Goal: Information Seeking & Learning: Understand process/instructions

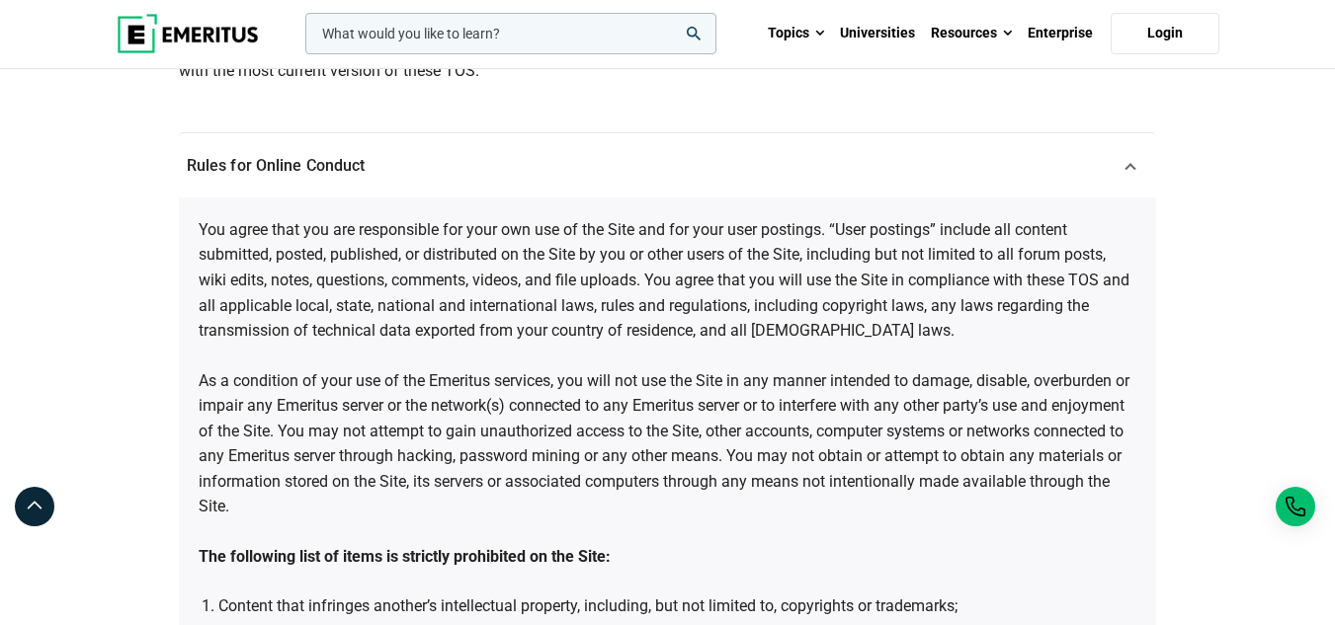
scroll to position [593, 0]
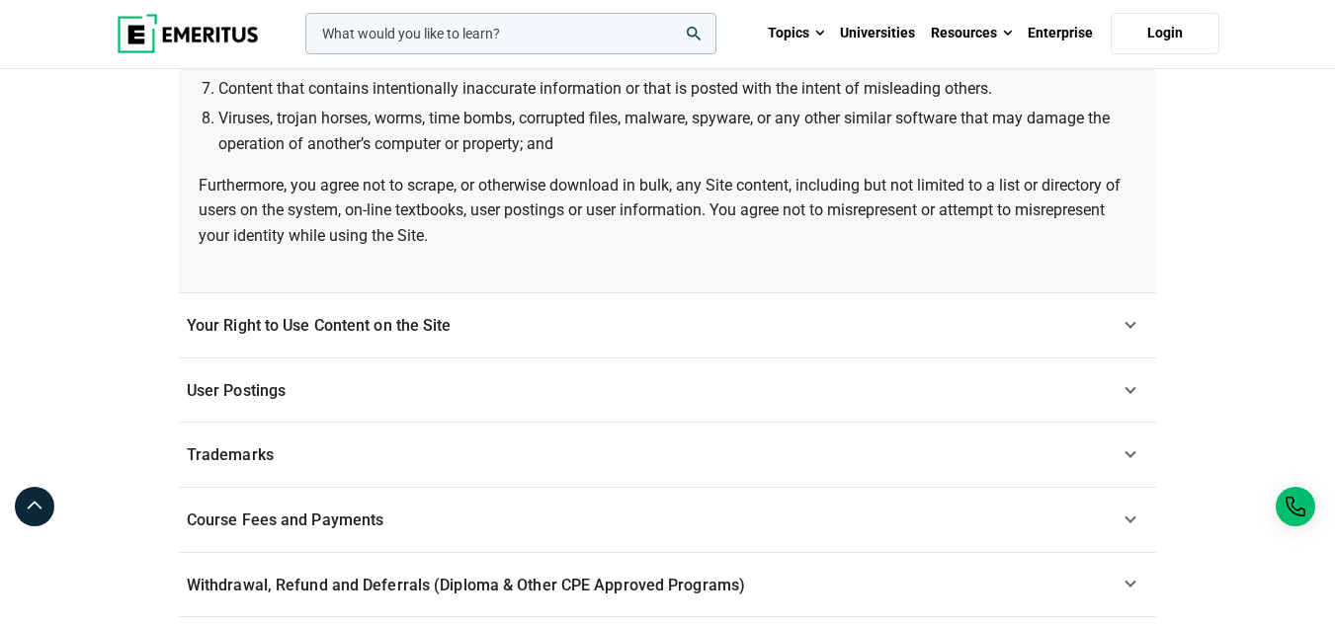
click at [432, 333] on span "Your Right to Use Content on the Site" at bounding box center [319, 325] width 265 height 19
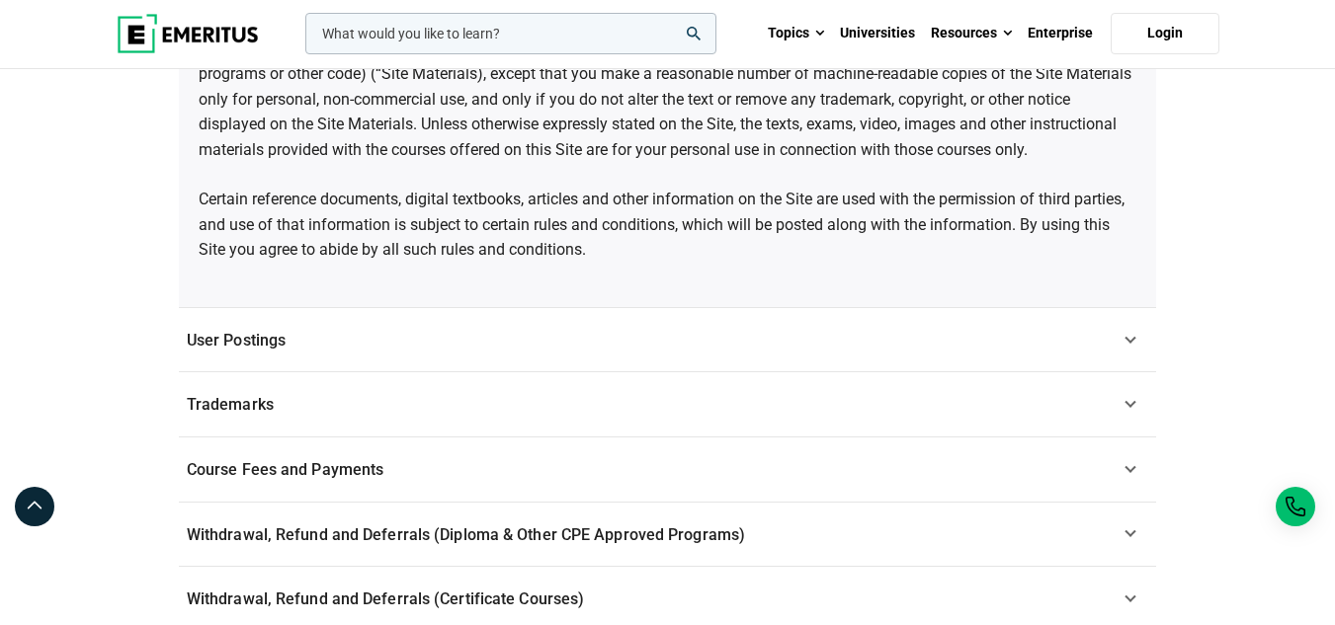
scroll to position [801, 0]
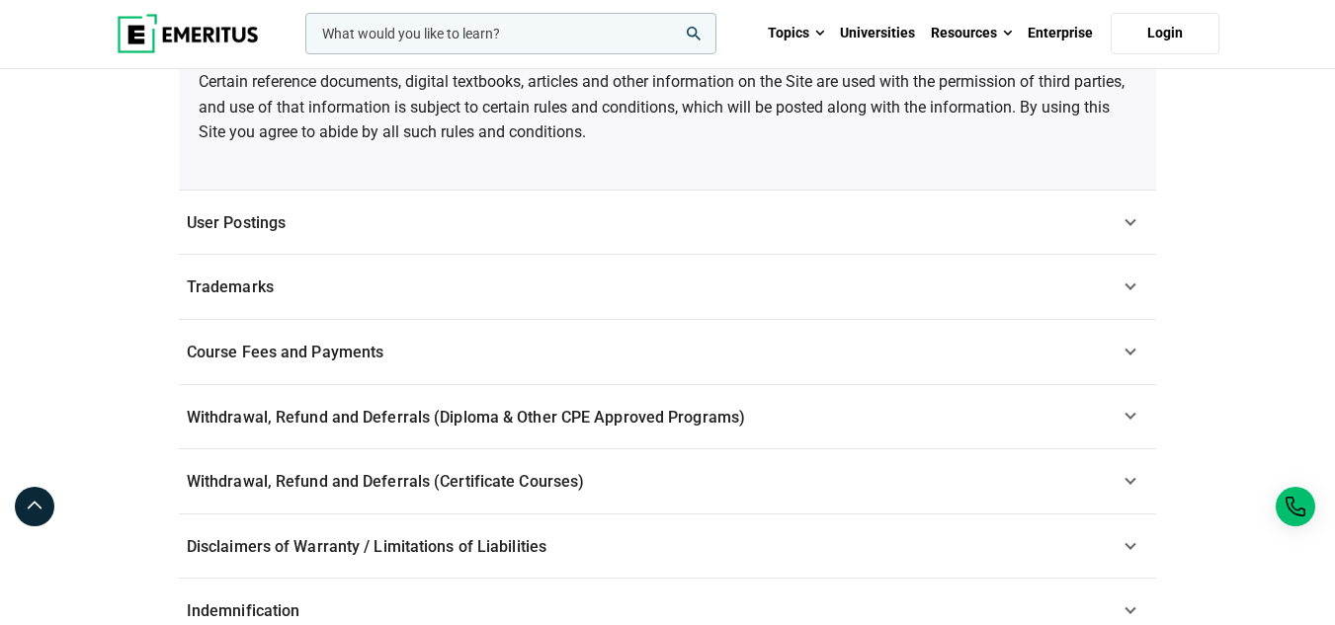
click at [450, 339] on link "Course Fees and Payments" at bounding box center [667, 352] width 977 height 65
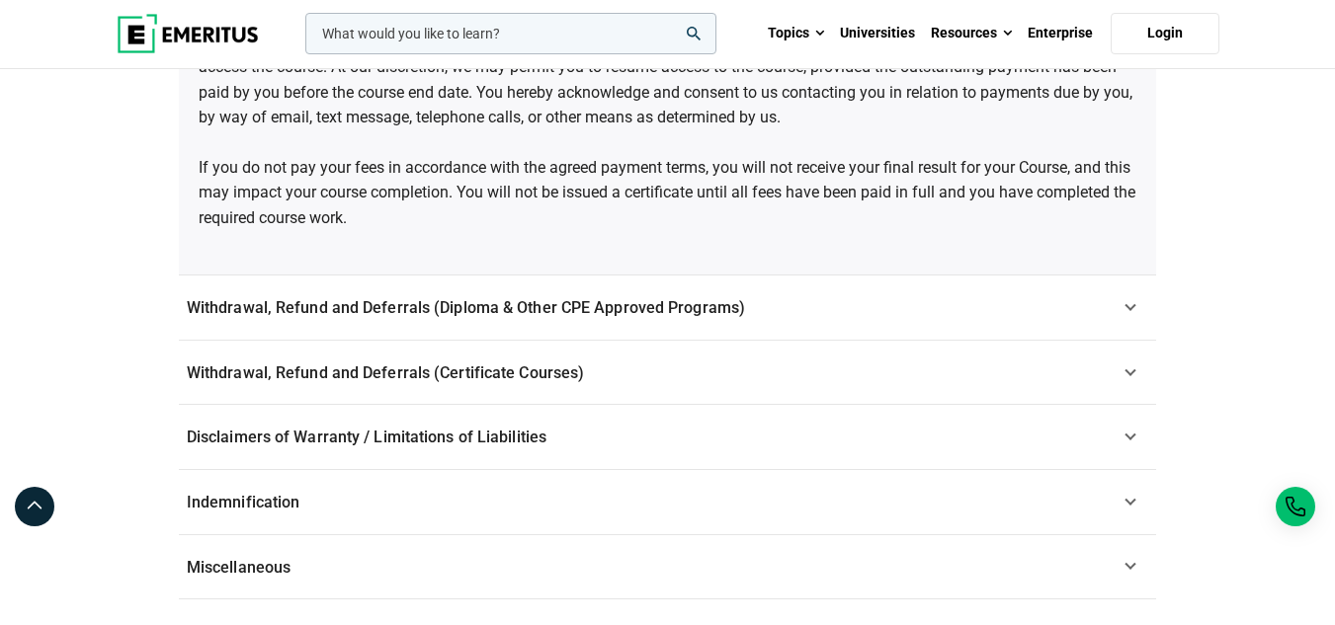
scroll to position [1145, 0]
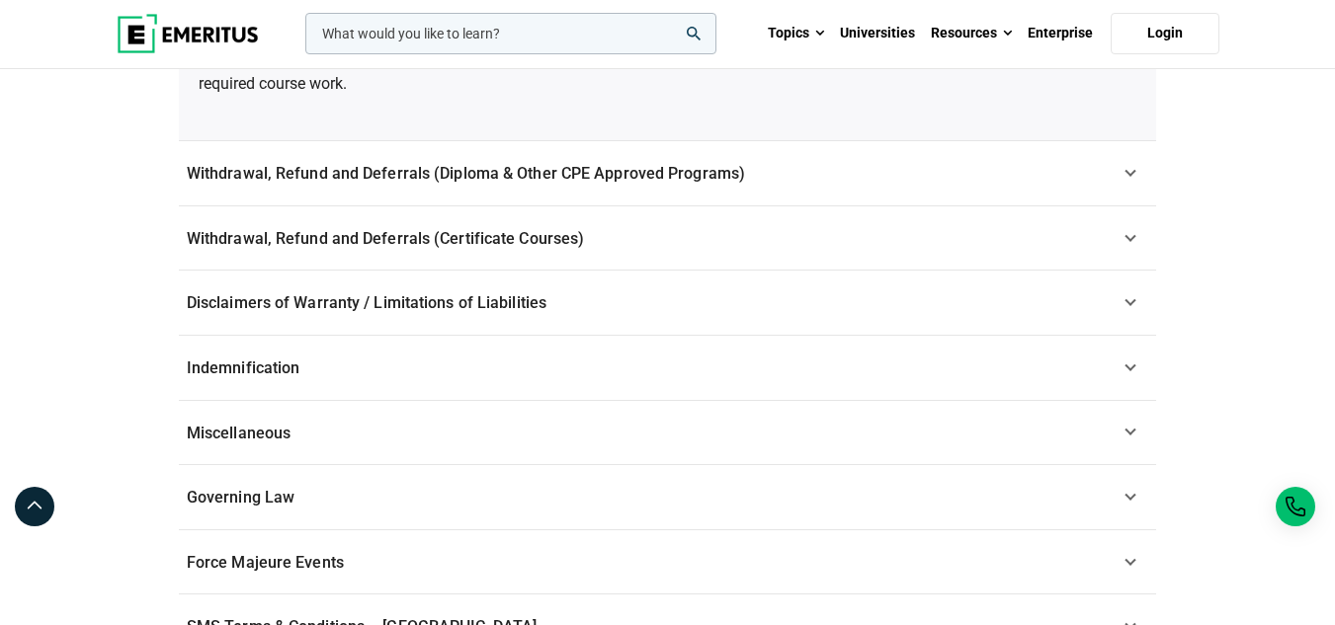
click at [521, 317] on link "Disclaimers of Warranty / Limitations of Liabilities" at bounding box center [667, 303] width 977 height 65
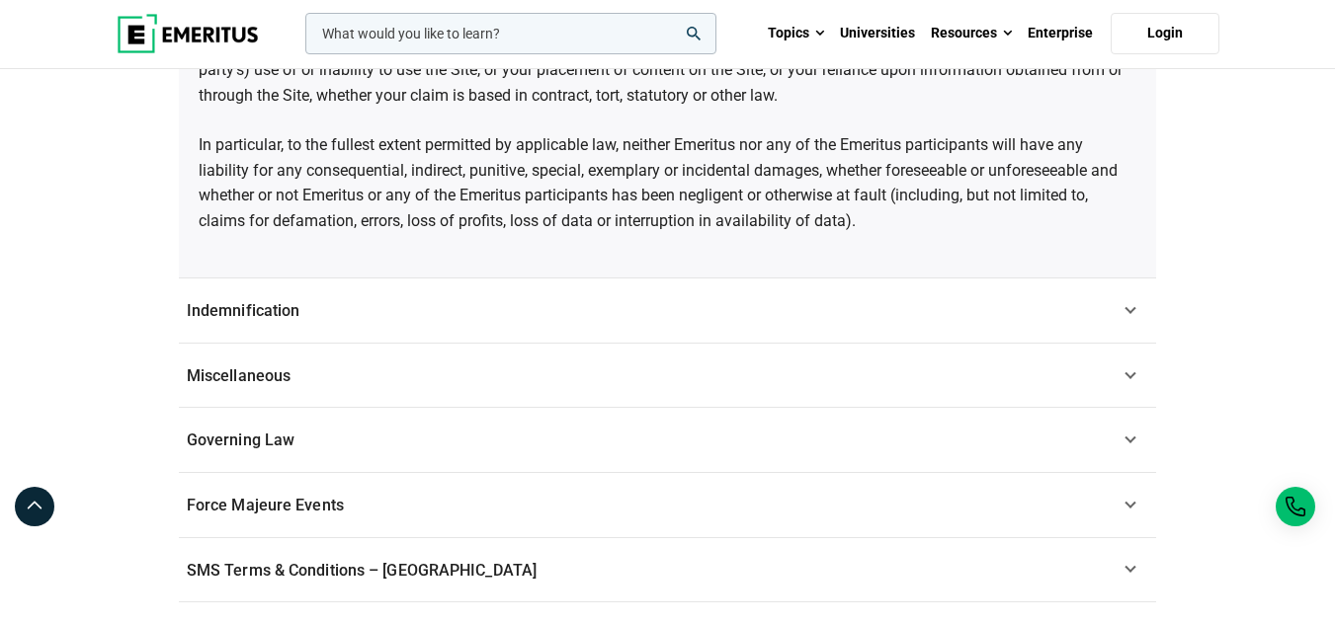
scroll to position [2065, 0]
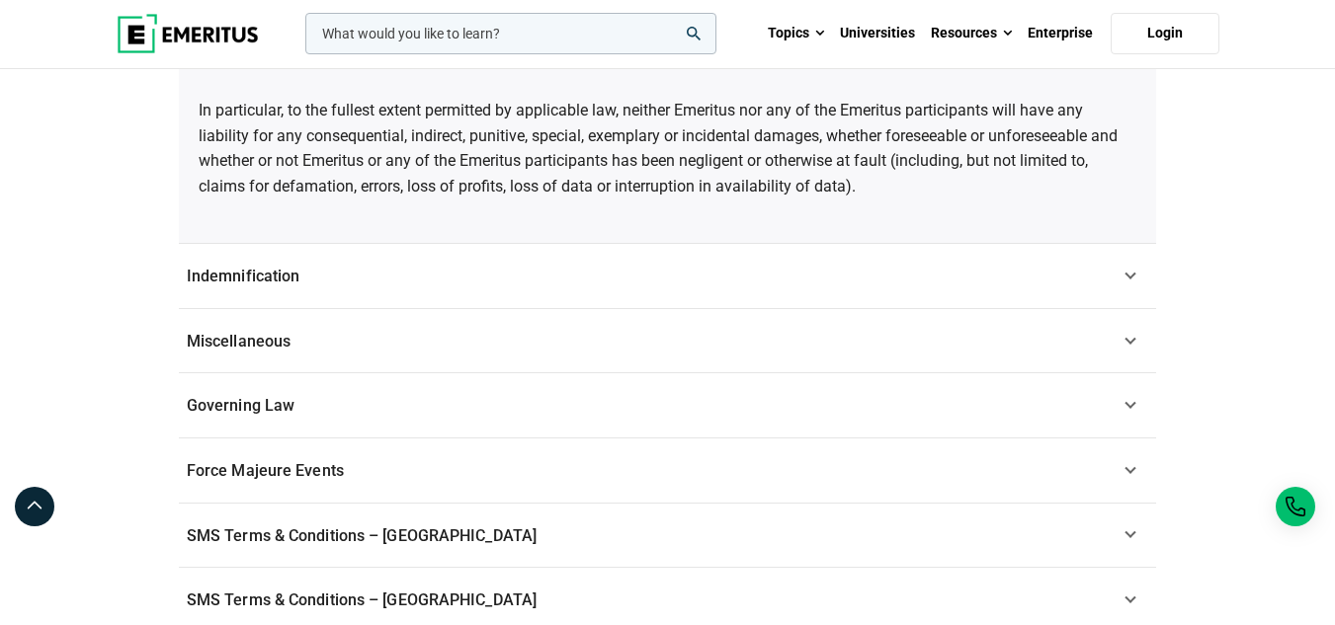
click at [264, 267] on span "Indemnification" at bounding box center [244, 276] width 114 height 19
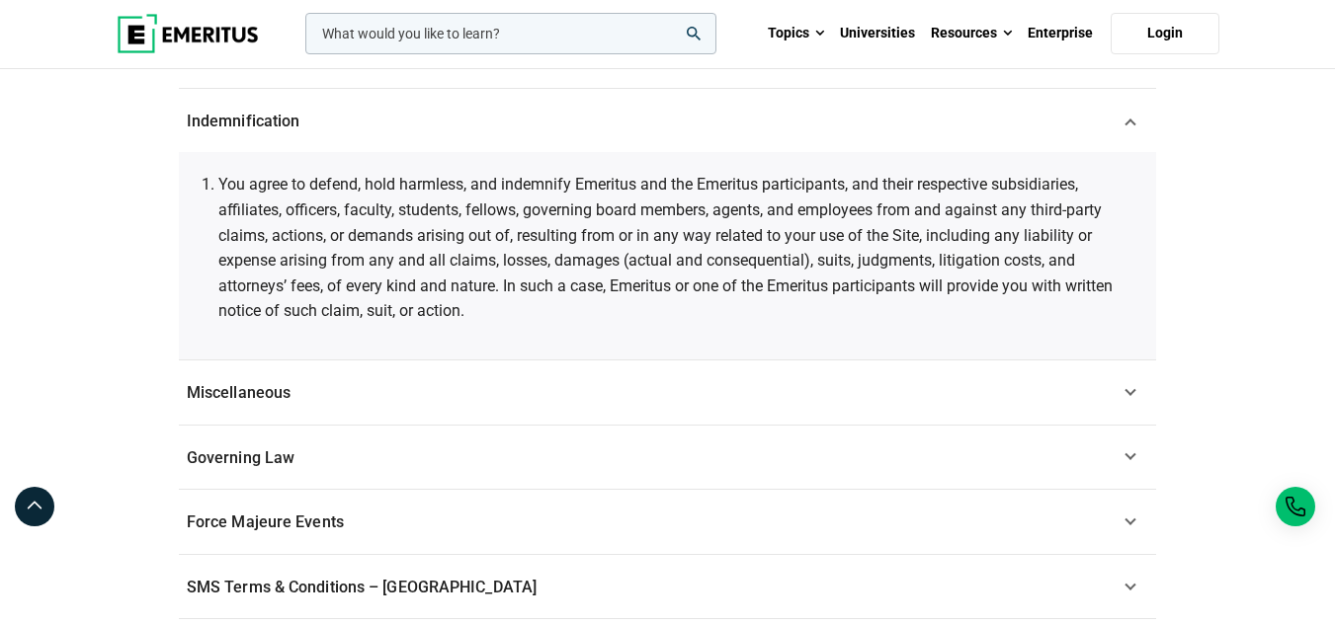
scroll to position [1172, 0]
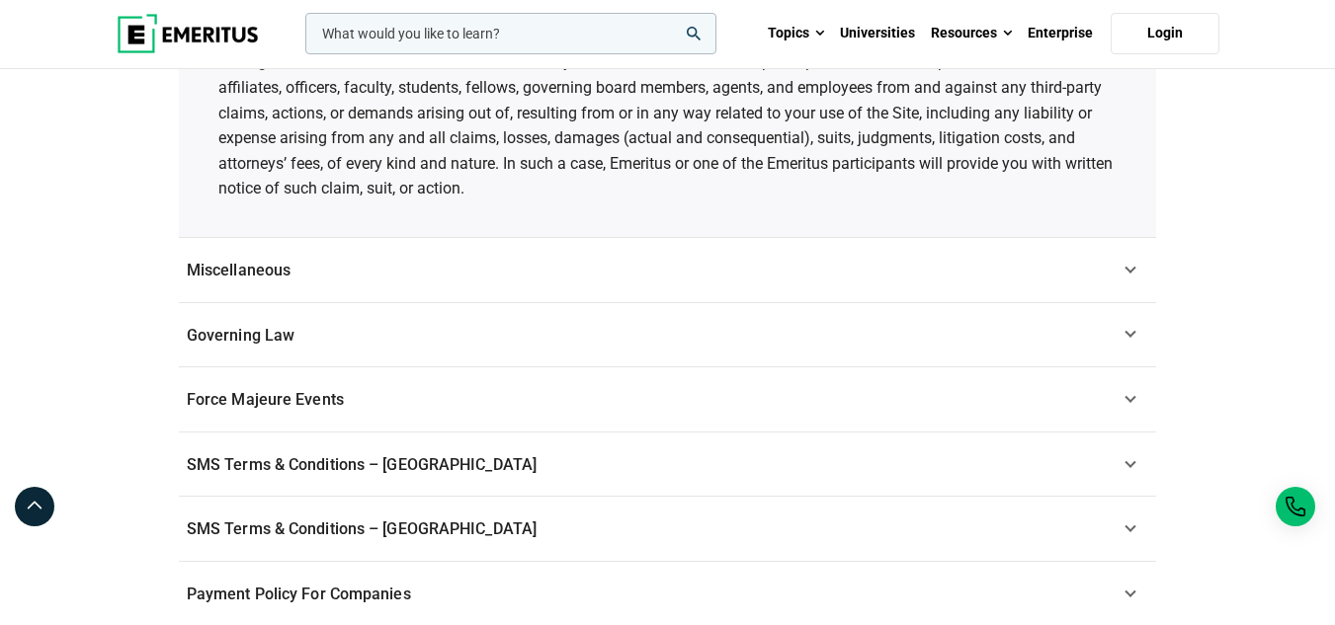
click at [278, 268] on span "Miscellaneous" at bounding box center [239, 270] width 104 height 19
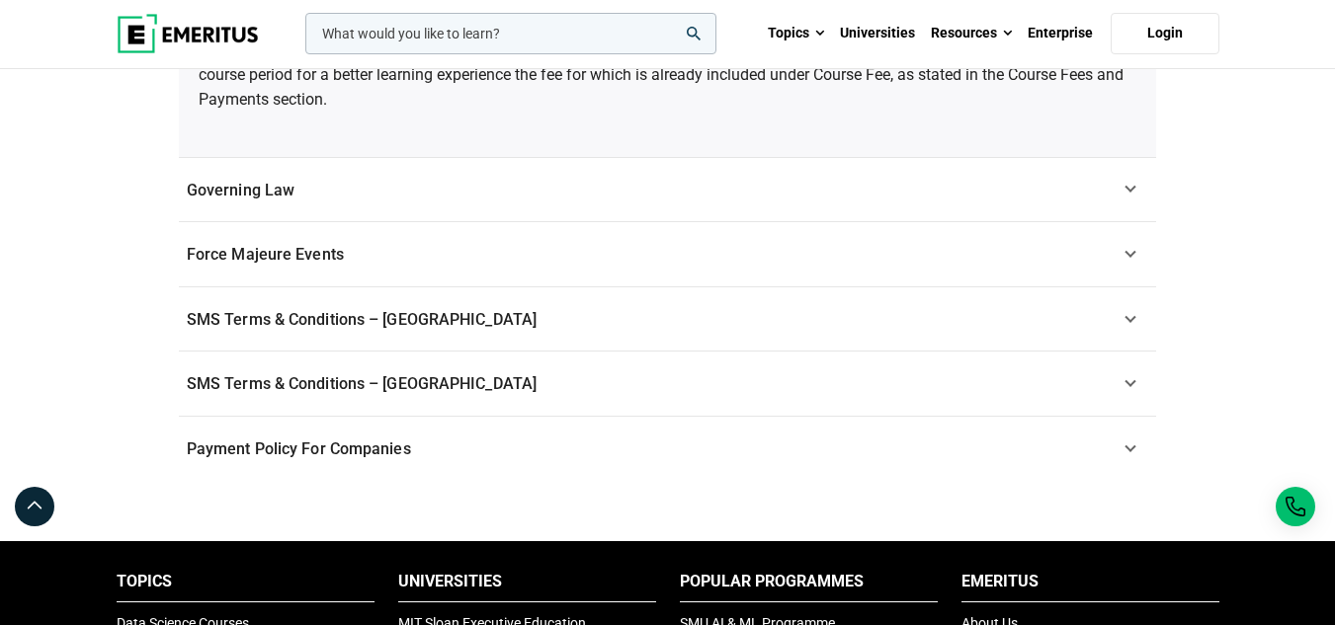
scroll to position [1730, 0]
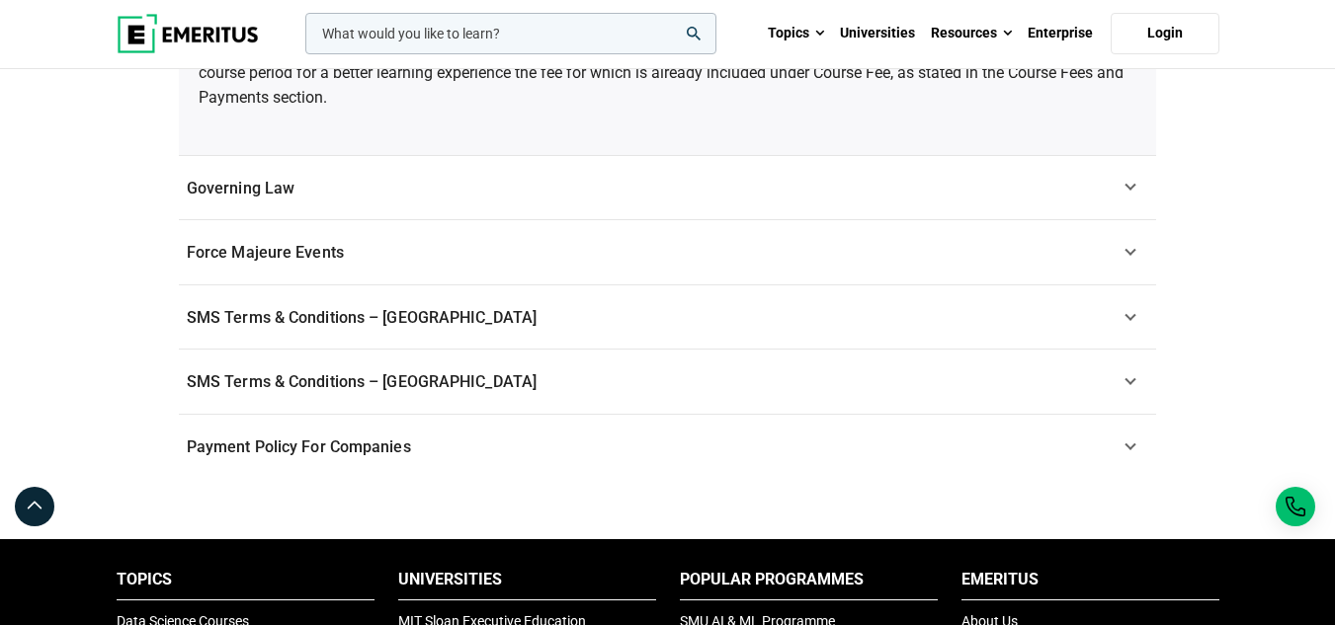
click at [284, 265] on link "Force Majeure Events" at bounding box center [667, 252] width 977 height 65
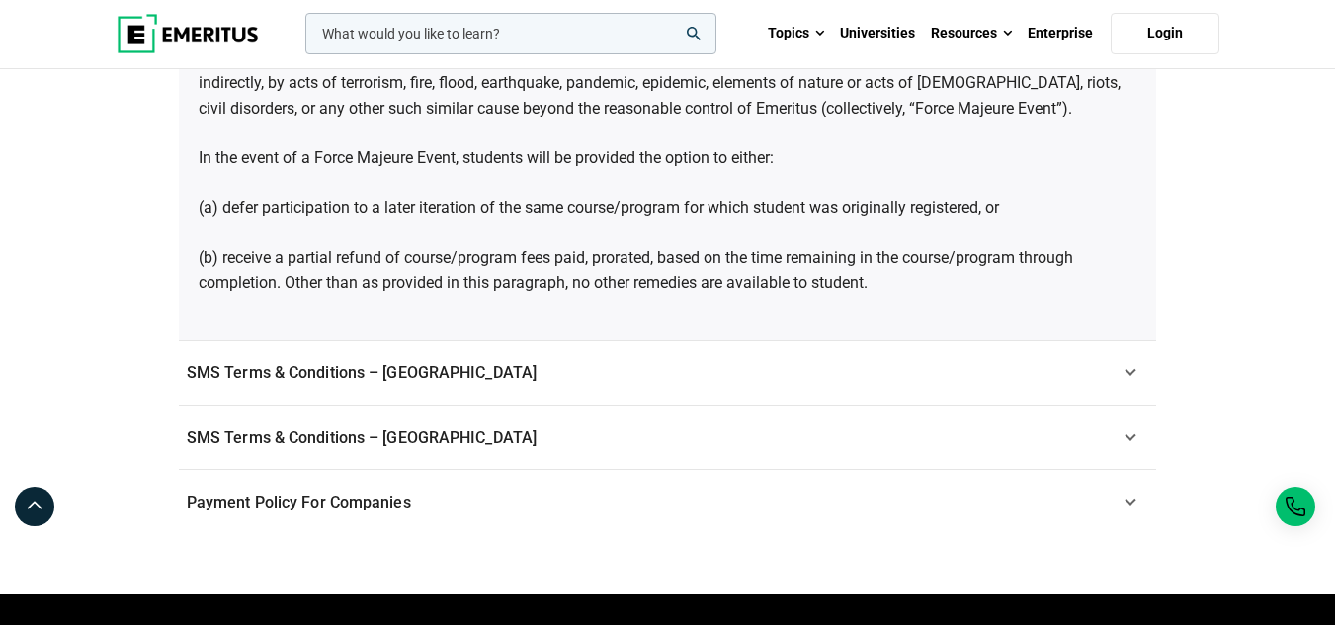
scroll to position [1464, 0]
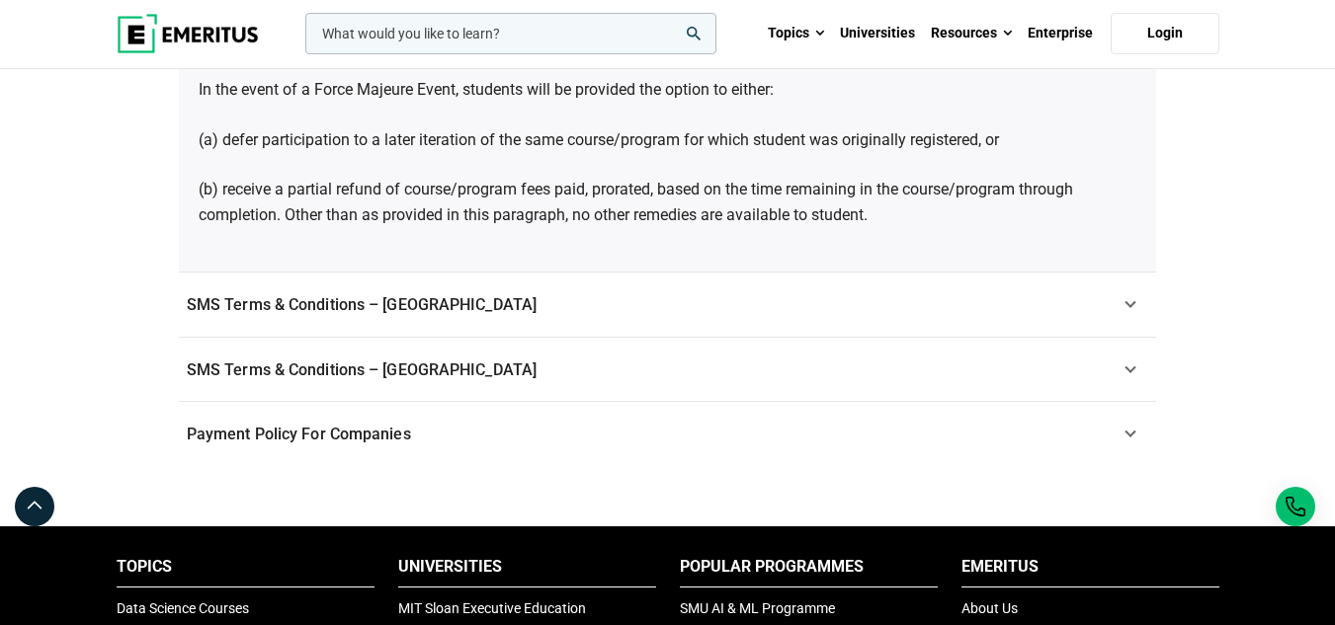
click at [310, 304] on span "SMS Terms & Conditions – [GEOGRAPHIC_DATA]" at bounding box center [362, 304] width 350 height 19
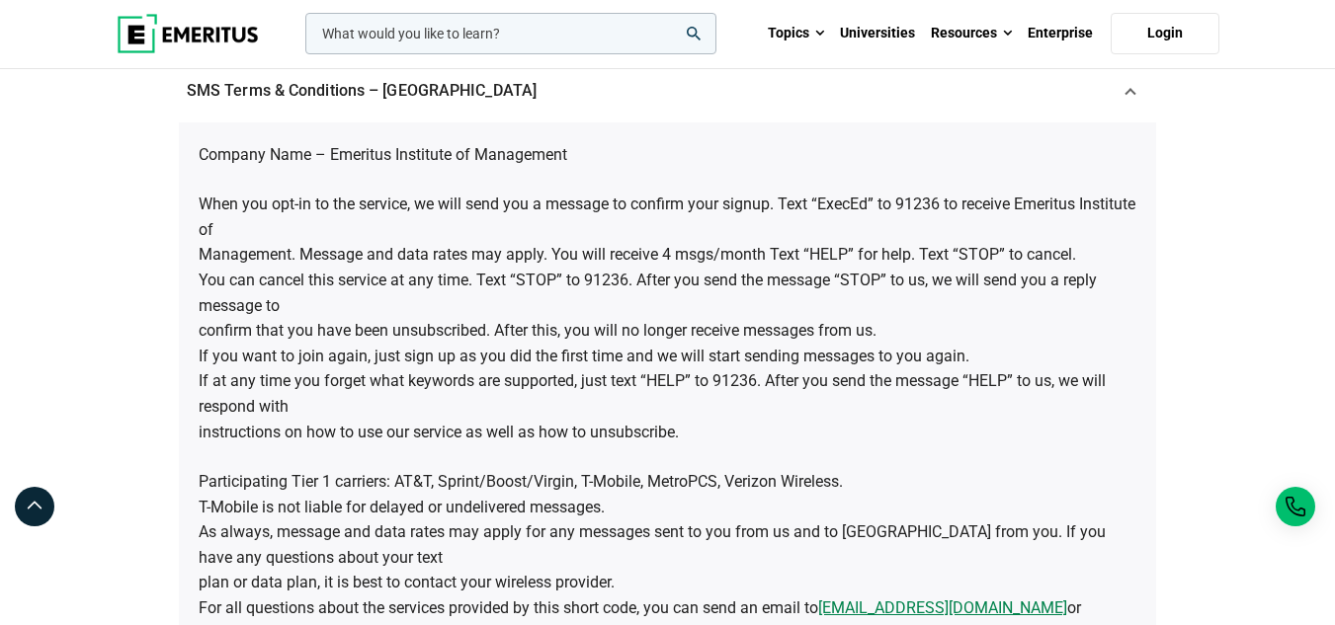
scroll to position [1332, 0]
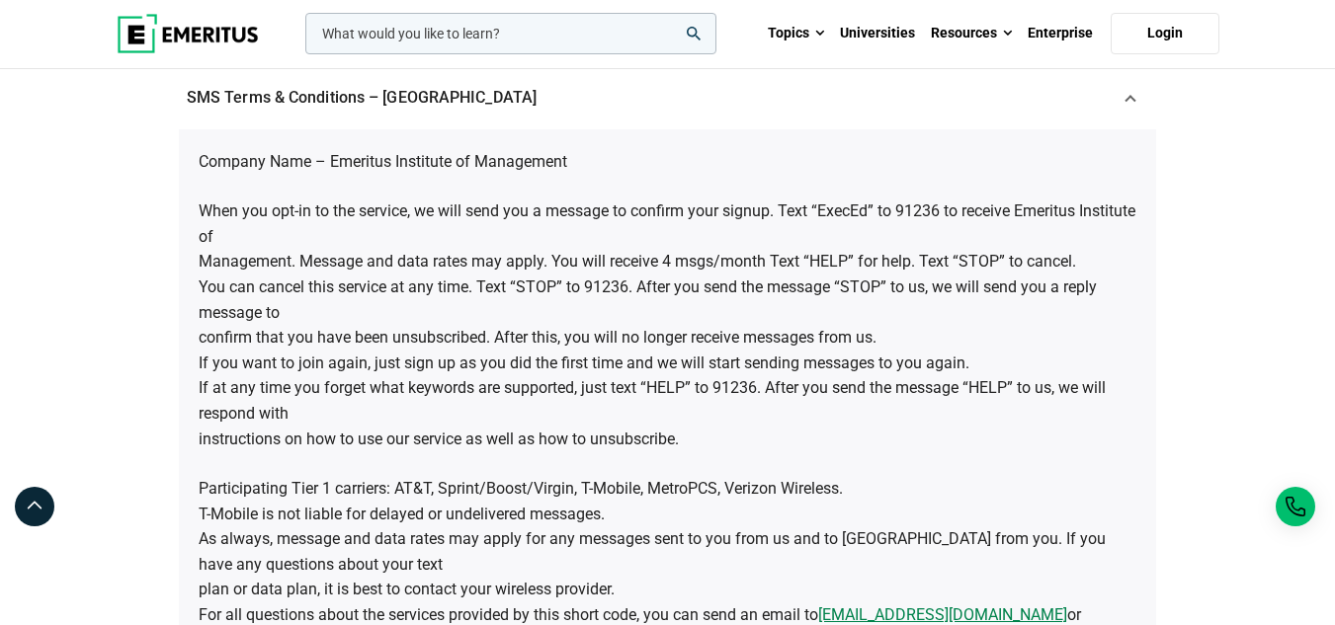
click at [294, 110] on link "SMS Terms & Conditions – [GEOGRAPHIC_DATA]" at bounding box center [667, 97] width 977 height 65
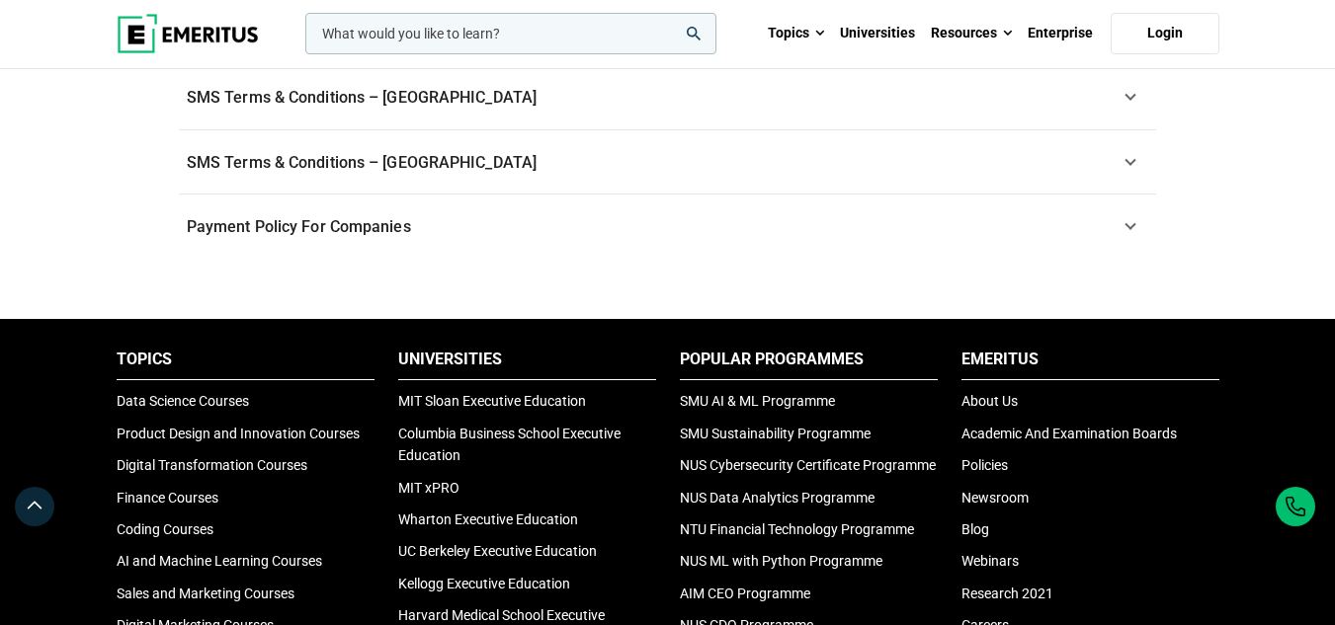
click at [312, 222] on span "Payment Policy For Companies" at bounding box center [299, 226] width 224 height 19
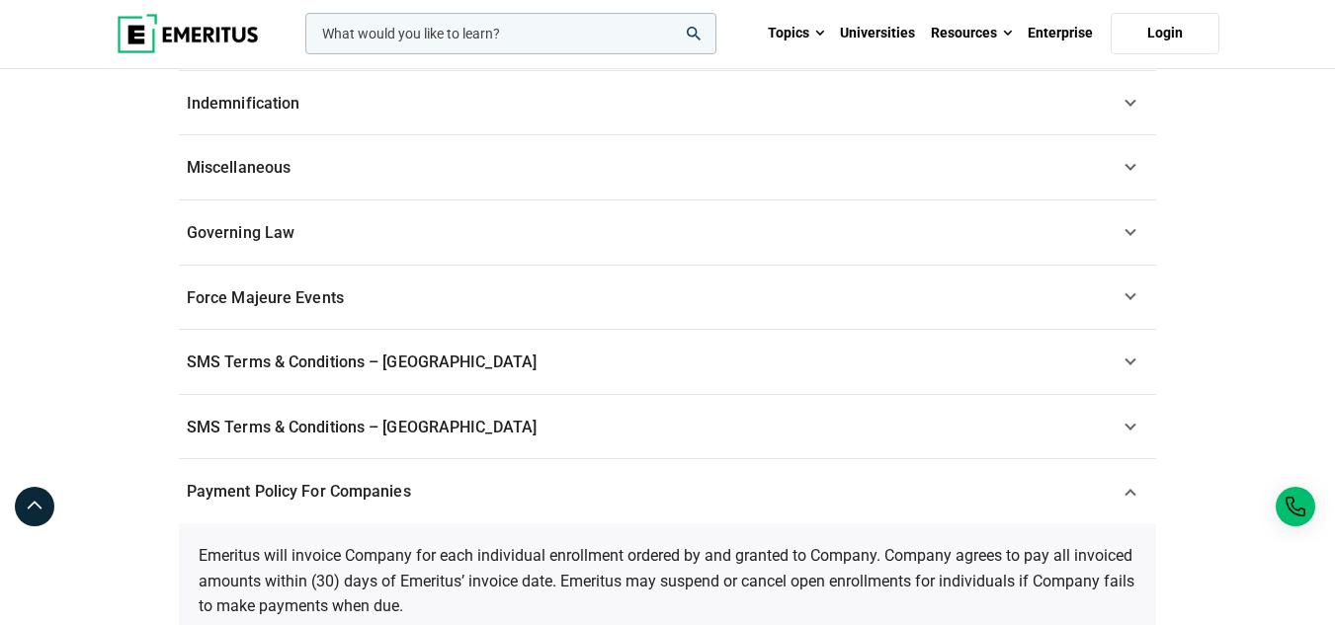
scroll to position [1035, 0]
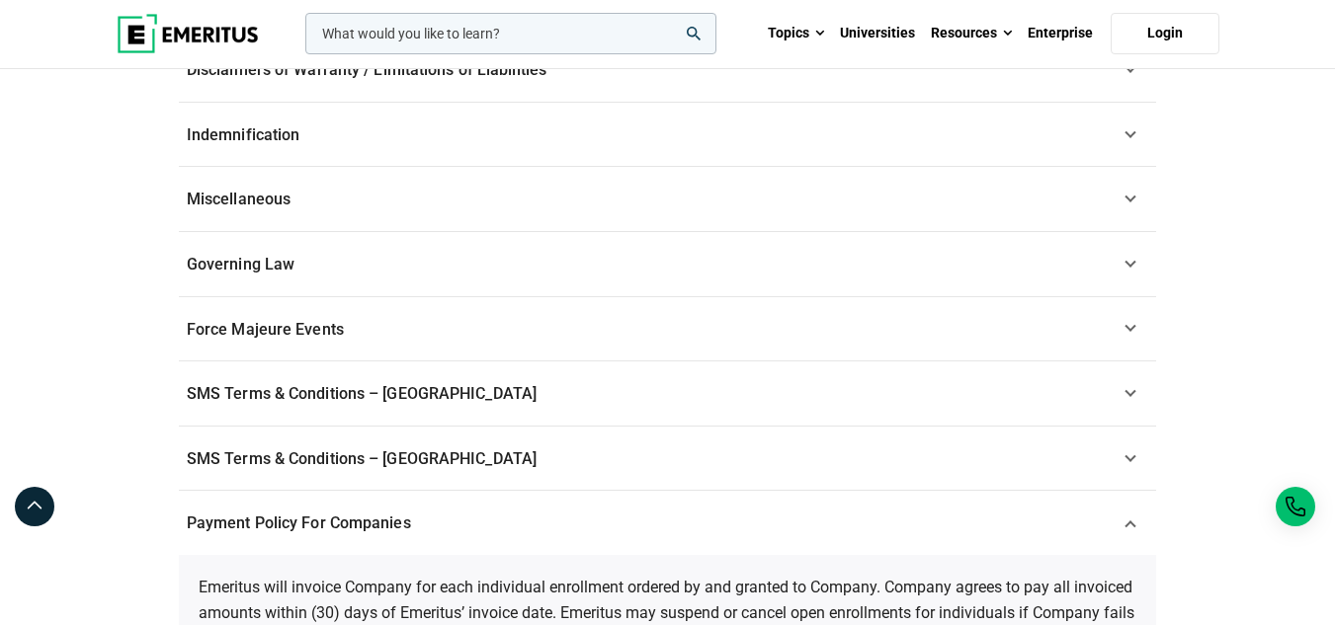
click at [259, 280] on link "Governing Law" at bounding box center [667, 264] width 977 height 65
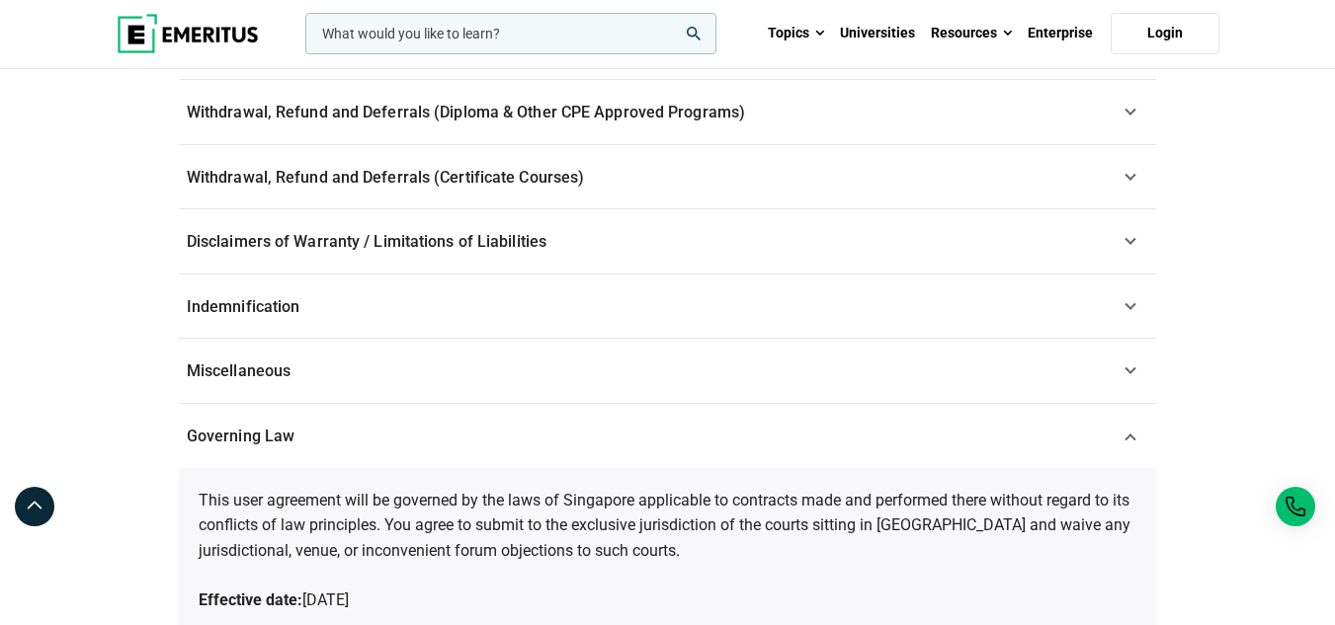
scroll to position [739, 0]
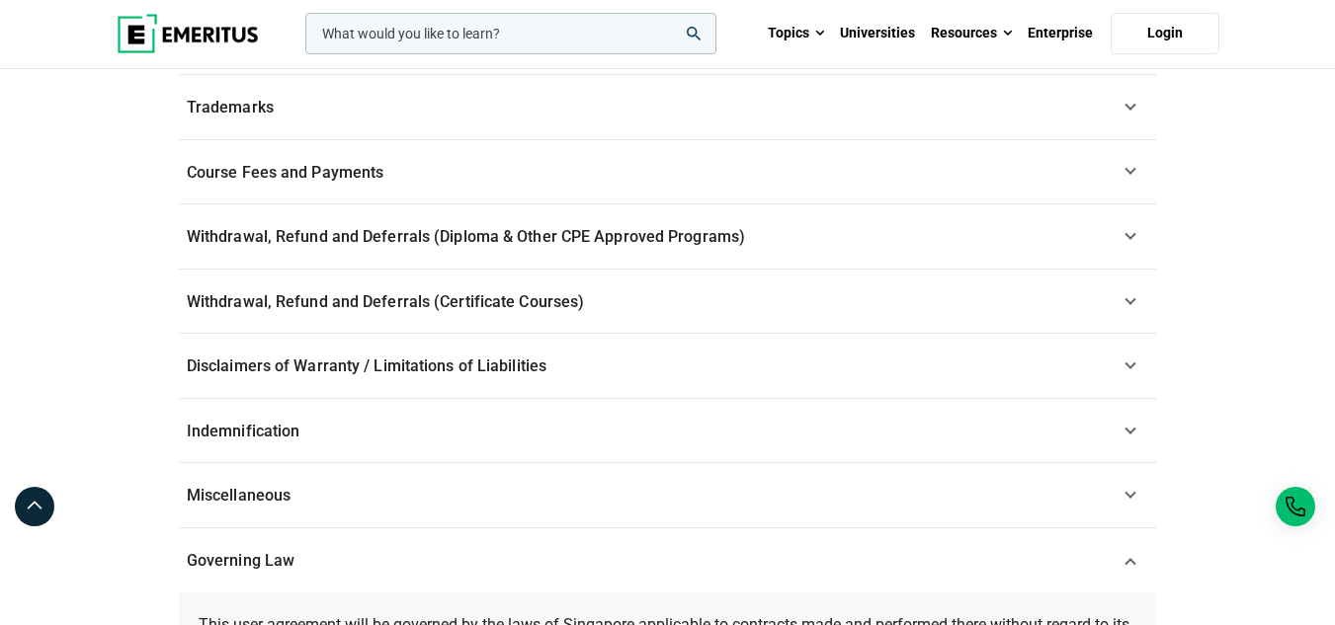
click at [268, 494] on span "Miscellaneous" at bounding box center [239, 495] width 104 height 19
